Goal: Information Seeking & Learning: Learn about a topic

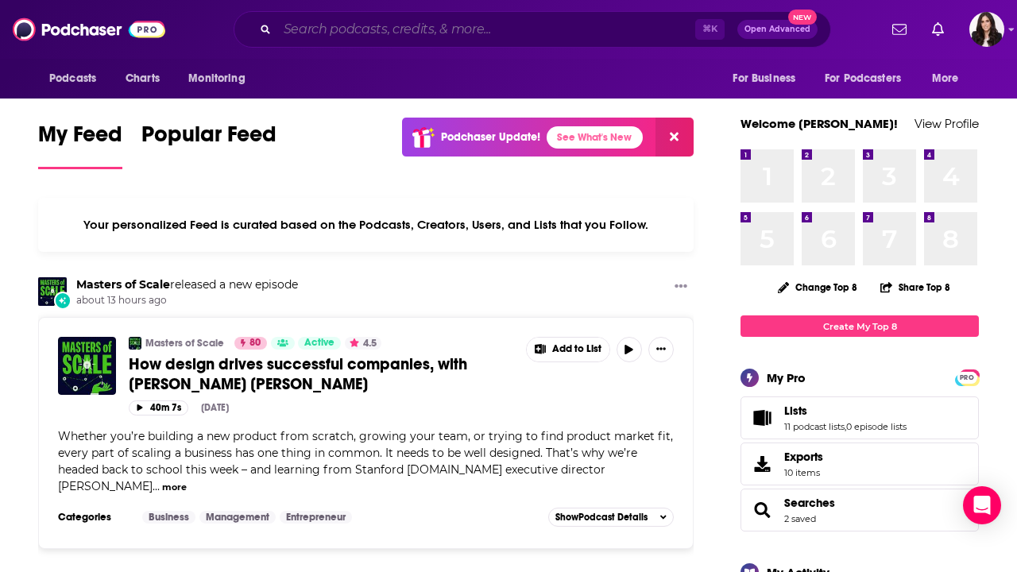
click at [494, 22] on input "Search podcasts, credits, & more..." at bounding box center [486, 29] width 418 height 25
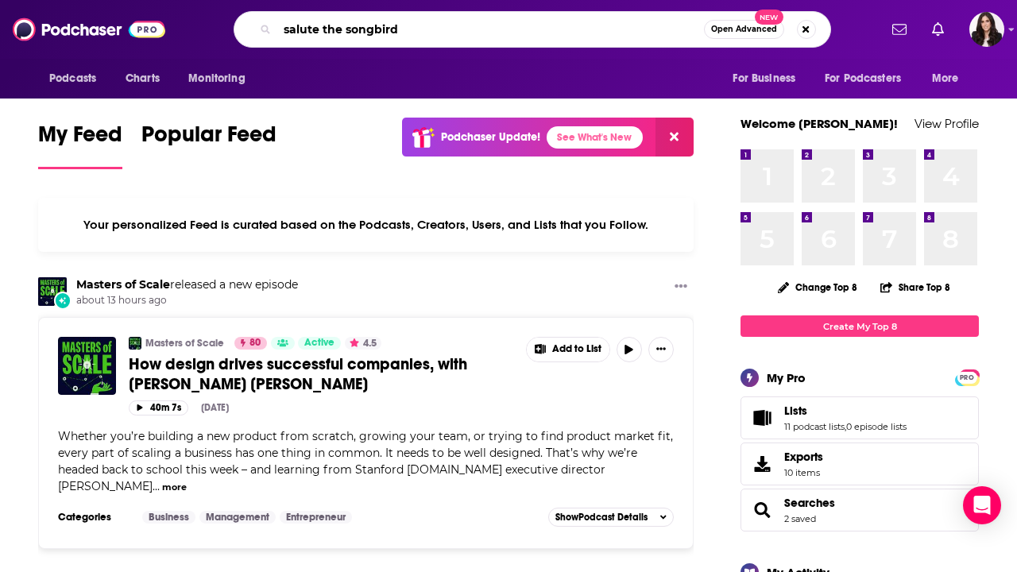
type input "salute the songbird"
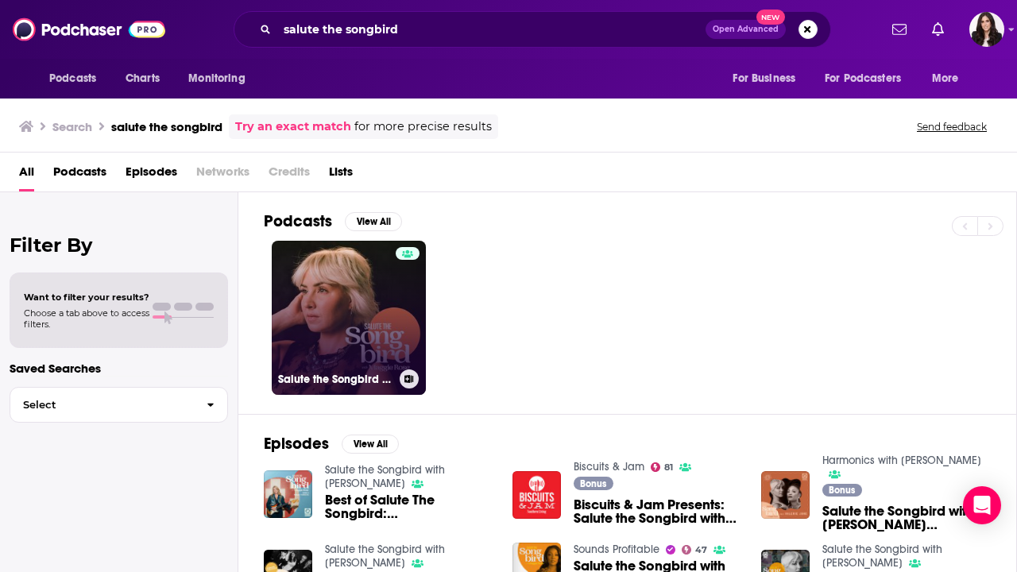
click at [331, 369] on div "Salute the Songbird with [PERSON_NAME]" at bounding box center [348, 378] width 141 height 19
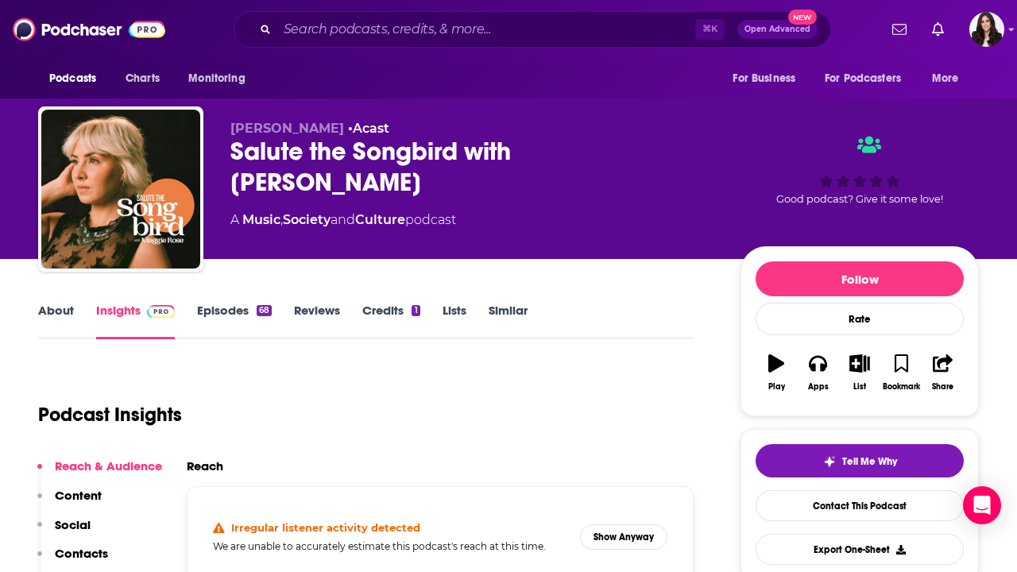
click at [111, 300] on div "About Insights Episodes 68 Reviews Credits 1 Lists Similar" at bounding box center [365, 319] width 655 height 39
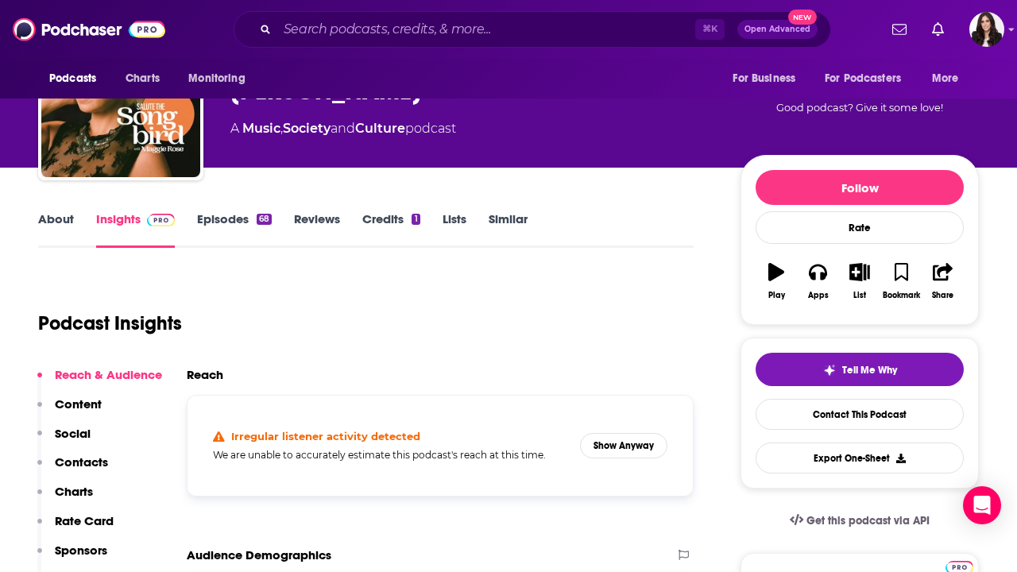
scroll to position [97, 0]
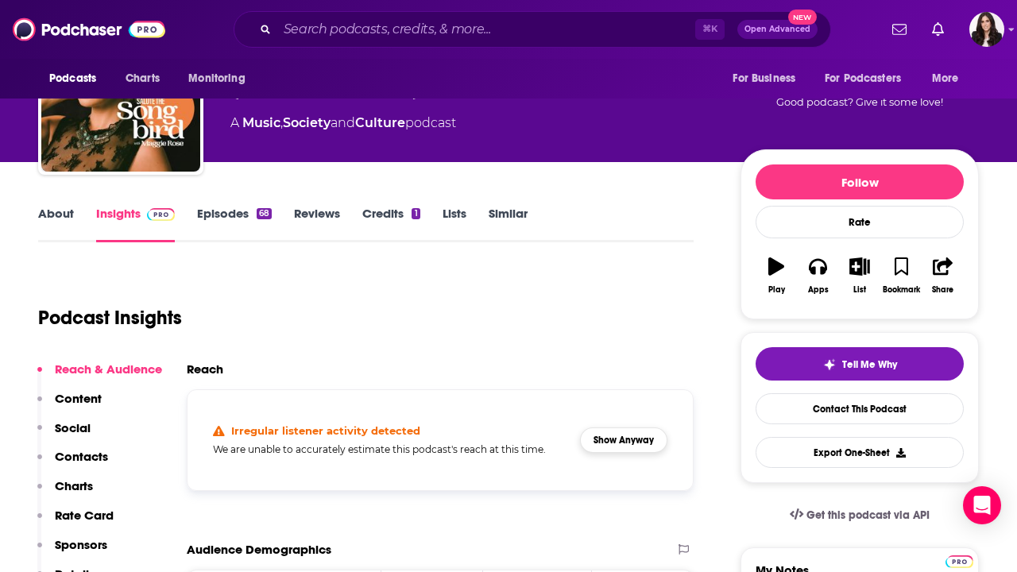
click at [610, 439] on button "Show Anyway" at bounding box center [623, 439] width 87 height 25
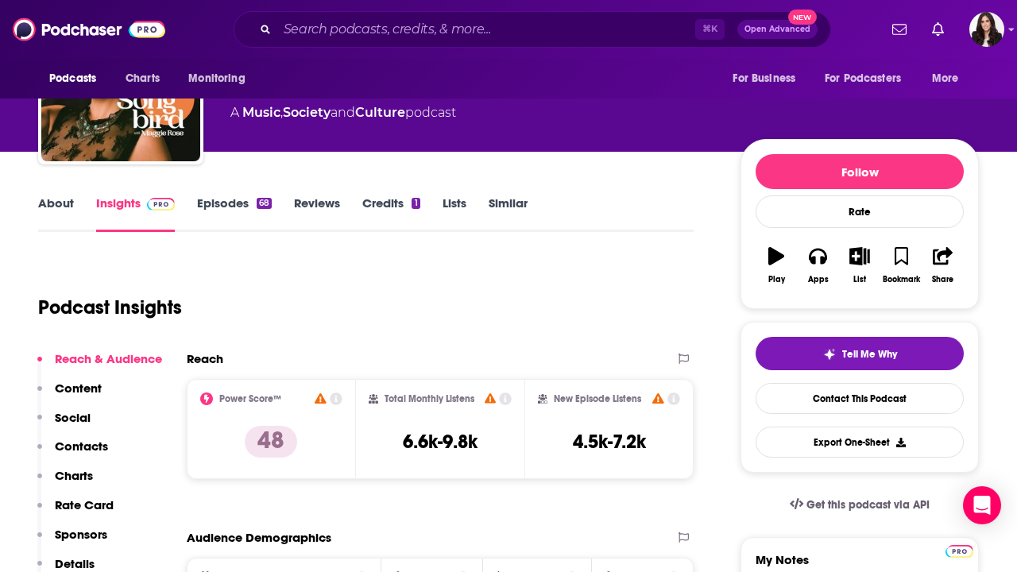
scroll to position [132, 0]
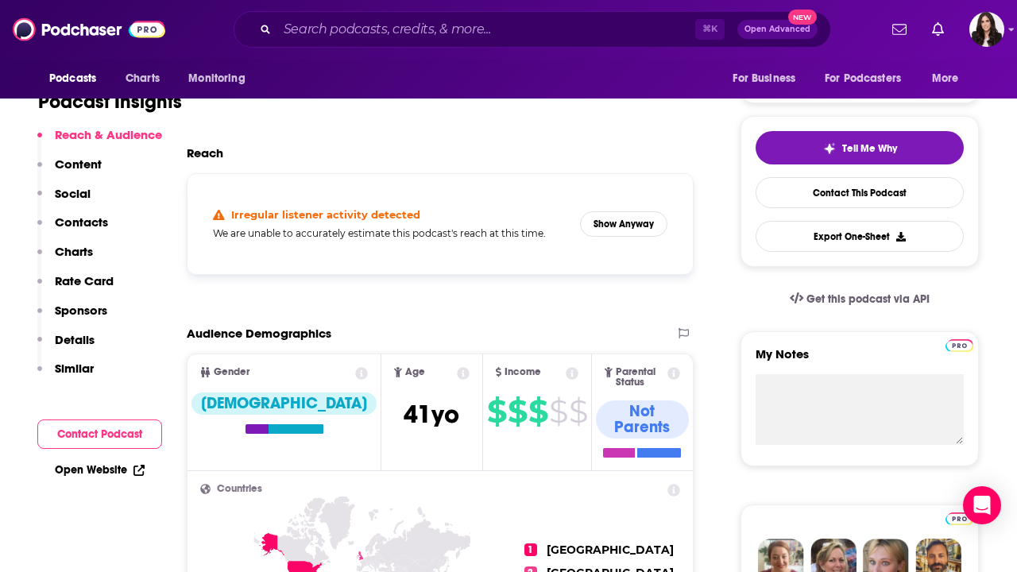
scroll to position [261, 0]
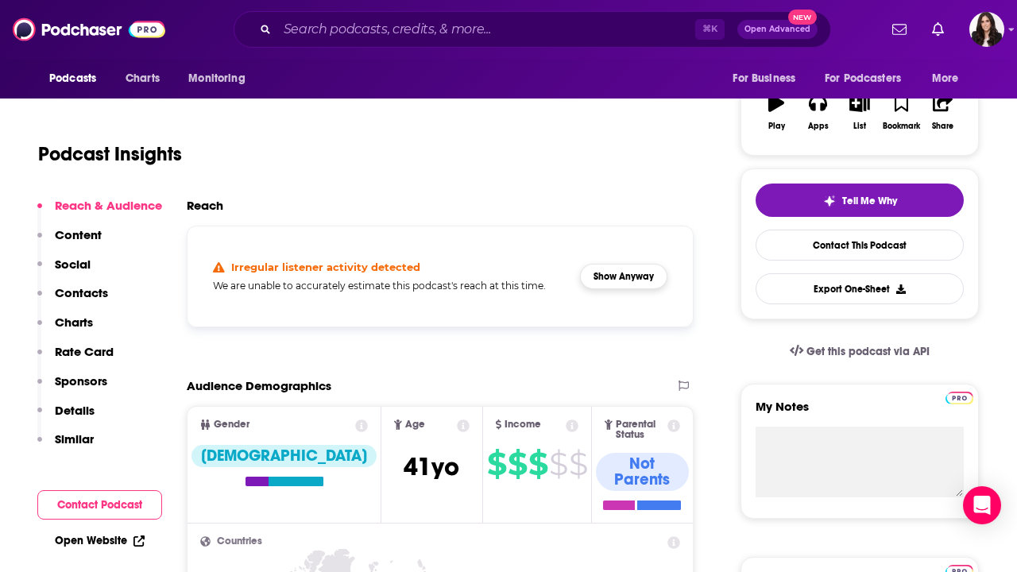
click at [646, 265] on button "Show Anyway" at bounding box center [623, 276] width 87 height 25
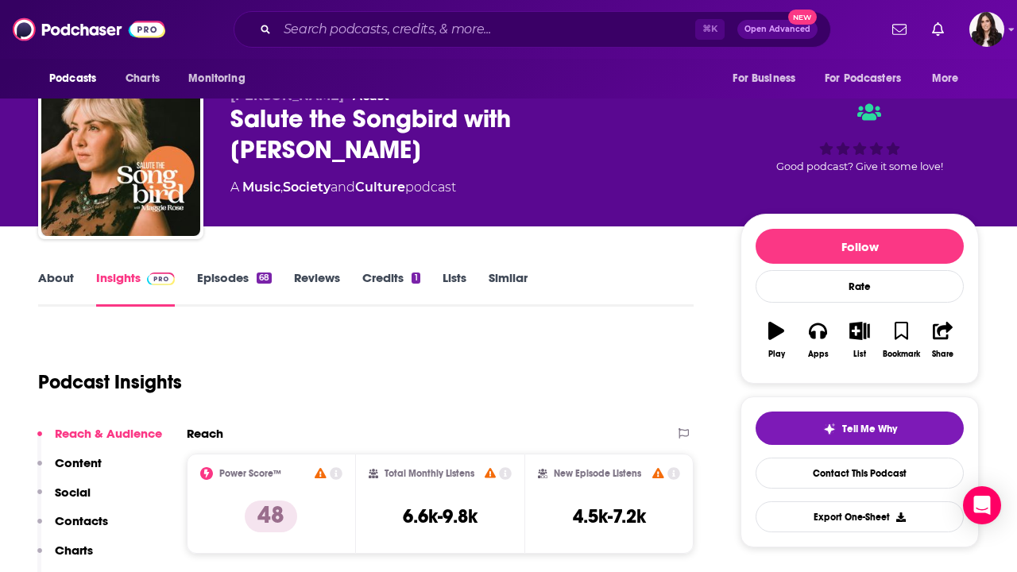
scroll to position [30, 0]
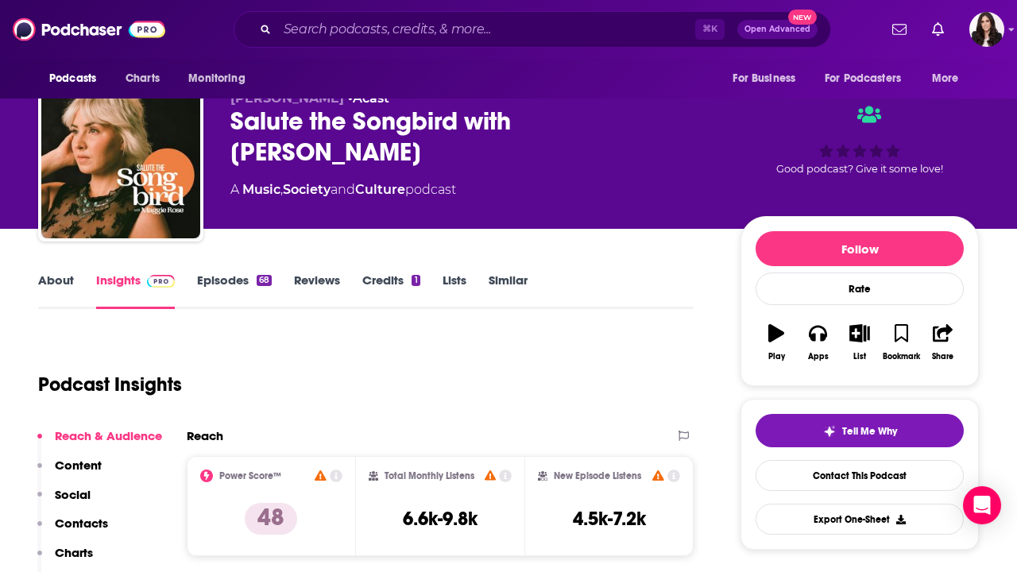
click at [127, 282] on link "Insights" at bounding box center [135, 290] width 79 height 37
click at [222, 276] on link "Episodes 68" at bounding box center [234, 290] width 75 height 37
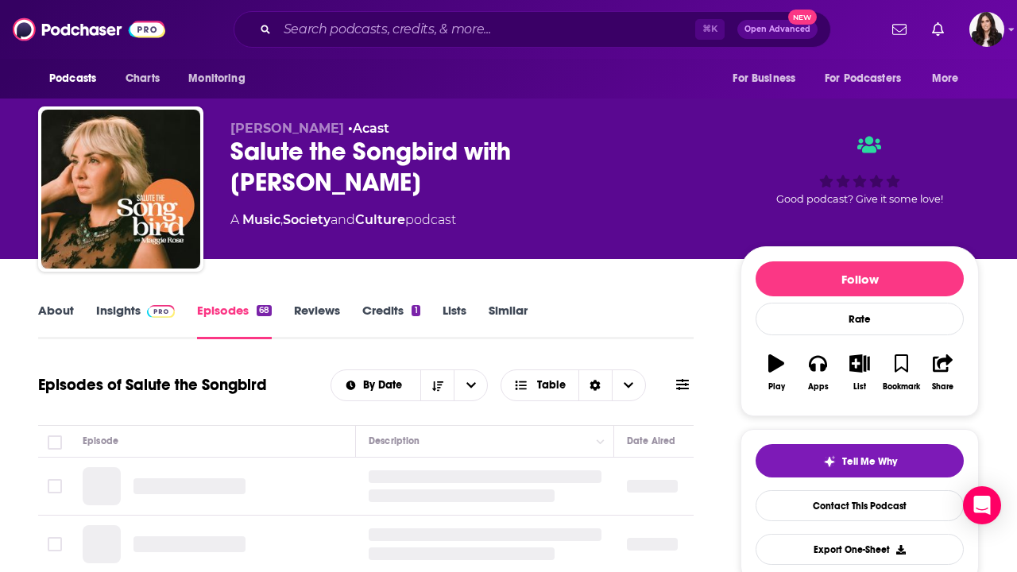
click at [115, 319] on link "Insights" at bounding box center [135, 321] width 79 height 37
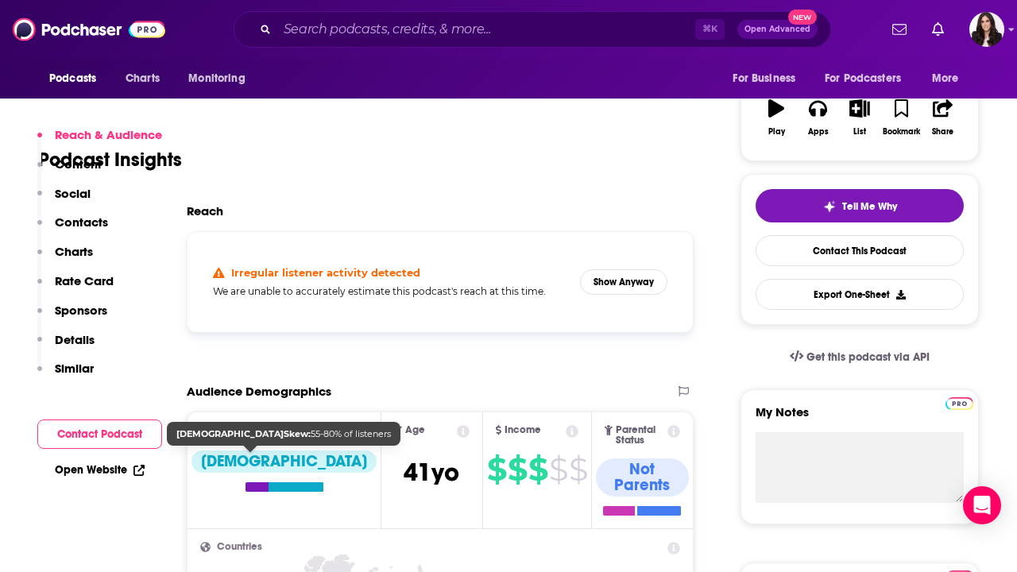
scroll to position [379, 0]
